Goal: Transaction & Acquisition: Subscribe to service/newsletter

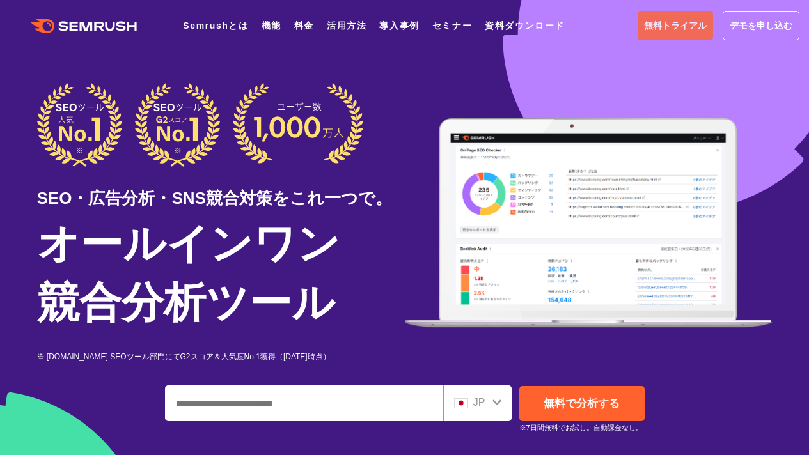
click at [677, 29] on span "無料トライアル" at bounding box center [675, 26] width 63 height 14
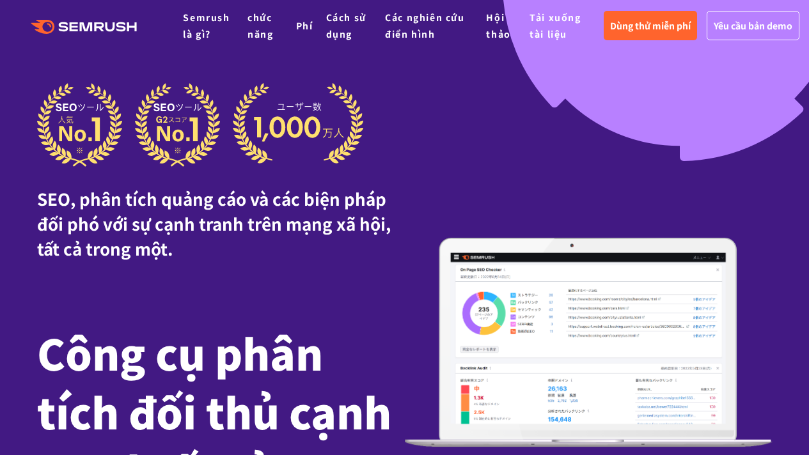
click at [466, 165] on div "SEO, phân tích quảng cáo và các biện pháp đối phó với sự cạnh tranh trên mạng x…" at bounding box center [404, 342] width 735 height 519
click at [651, 26] on font "Dùng thử miễn phí" at bounding box center [650, 25] width 81 height 13
